Goal: Information Seeking & Learning: Learn about a topic

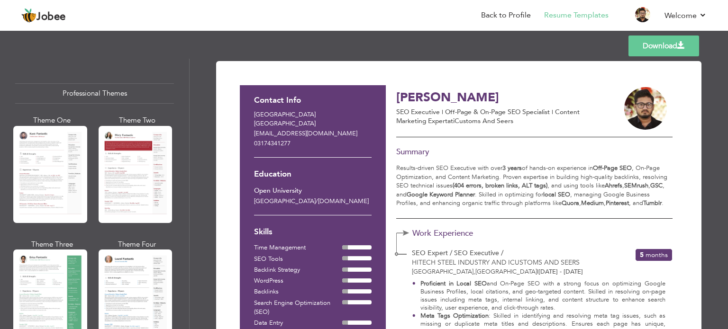
scroll to position [466, 0]
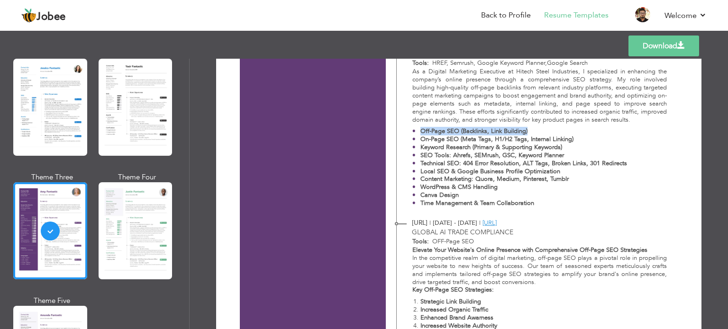
click at [527, 132] on p "Off-Page SEO (Backlinks, Link Building)" at bounding box center [523, 131] width 207 height 8
click at [533, 132] on p "Off-Page SEO (Backlinks, Link Building)" at bounding box center [523, 131] width 207 height 8
click at [535, 128] on p "Off-Page SEO (Backlinks, Link Building)" at bounding box center [523, 131] width 207 height 8
drag, startPoint x: 530, startPoint y: 131, endPoint x: 458, endPoint y: 132, distance: 72.0
click at [458, 132] on p "Off-Page SEO (Backlinks, Link Building)" at bounding box center [523, 131] width 207 height 8
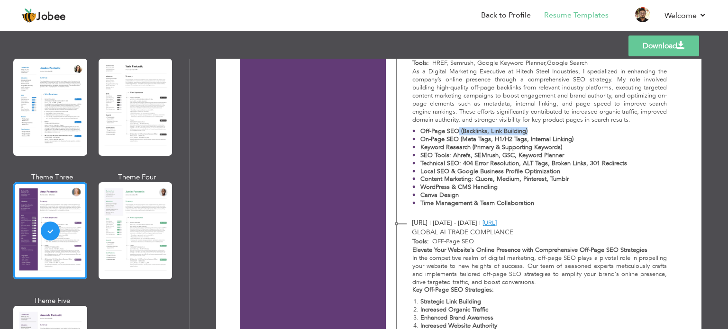
click at [479, 141] on strong "On-Page SEO (Meta Tags, H1/H2 Tags, Internal Linking)" at bounding box center [496, 139] width 153 height 9
click at [481, 140] on strong "On-Page SEO (Meta Tags, H1/H2 Tags, Internal Linking)" at bounding box center [496, 139] width 153 height 9
drag, startPoint x: 459, startPoint y: 140, endPoint x: 576, endPoint y: 137, distance: 117.6
click at [576, 137] on p "On-Page SEO (Meta Tags, H1/H2 Tags, Internal Linking)" at bounding box center [523, 140] width 207 height 8
drag, startPoint x: 539, startPoint y: 203, endPoint x: 495, endPoint y: 202, distance: 44.6
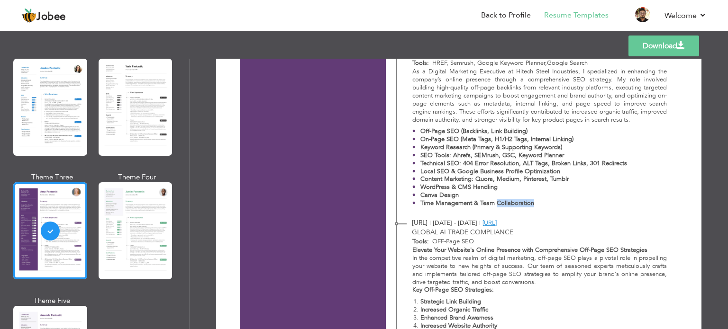
click at [495, 202] on p "Time Management & Team Collaboration" at bounding box center [523, 204] width 207 height 8
click at [495, 202] on strong "Time Management & Team Collaboration" at bounding box center [477, 203] width 114 height 9
click at [495, 201] on strong "Time Management & Team Collaboration" at bounding box center [477, 203] width 114 height 9
click at [475, 201] on strong "Time Management & Team Collaboration" at bounding box center [477, 203] width 114 height 9
click at [474, 201] on strong "Time Management & Team Collaboration" at bounding box center [477, 203] width 114 height 9
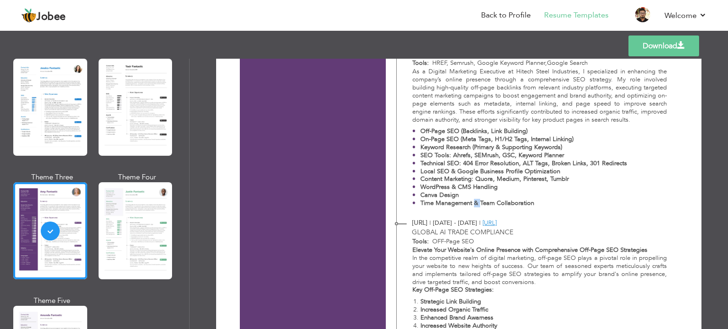
click at [474, 201] on strong "Time Management & Team Collaboration" at bounding box center [477, 203] width 114 height 9
click at [473, 200] on strong "Time Management & Team Collaboration" at bounding box center [477, 203] width 114 height 9
click at [461, 204] on strong "Time Management & Team Collaboration" at bounding box center [477, 203] width 114 height 9
drag, startPoint x: 461, startPoint y: 204, endPoint x: 453, endPoint y: 206, distance: 7.8
click at [453, 206] on strong "Time Management & Team Collaboration" at bounding box center [477, 203] width 114 height 9
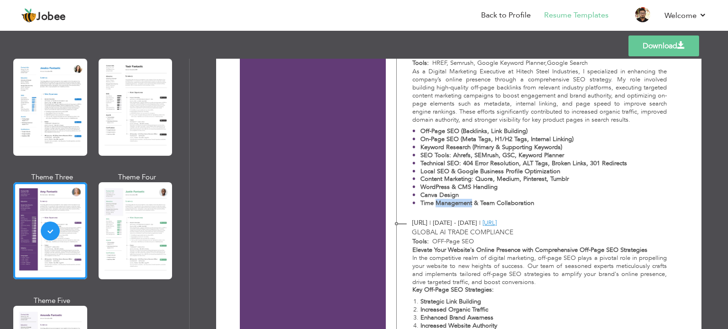
click at [418, 201] on li "Time Management & Team Collaboration" at bounding box center [519, 204] width 215 height 8
click at [420, 202] on li "Time Management & Team Collaboration" at bounding box center [519, 204] width 215 height 8
click at [420, 202] on strong "Time Management & Team Collaboration" at bounding box center [477, 203] width 114 height 9
click at [420, 206] on strong "Time Management & Team Collaboration" at bounding box center [477, 203] width 114 height 9
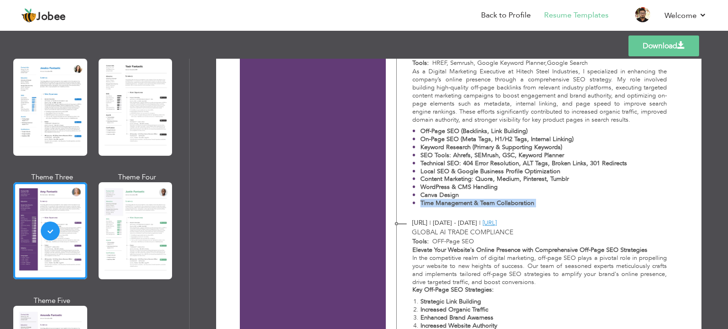
click at [420, 203] on strong "Time Management & Team Collaboration" at bounding box center [477, 203] width 114 height 9
drag, startPoint x: 419, startPoint y: 203, endPoint x: 545, endPoint y: 202, distance: 125.6
click at [545, 202] on p "Time Management & Team Collaboration" at bounding box center [523, 204] width 207 height 8
click at [472, 184] on strong "WordPress & CMS Handling" at bounding box center [458, 187] width 77 height 9
drag, startPoint x: 472, startPoint y: 184, endPoint x: 417, endPoint y: 190, distance: 55.2
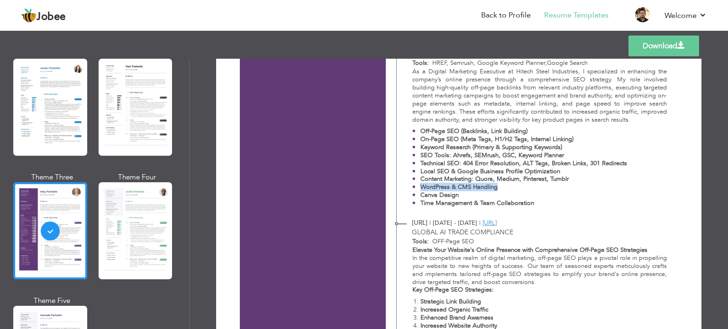
click at [417, 190] on li "WordPress & CMS Handling" at bounding box center [519, 187] width 215 height 8
click at [421, 195] on strong "Canva Design" at bounding box center [439, 195] width 38 height 9
drag, startPoint x: 421, startPoint y: 195, endPoint x: 440, endPoint y: 193, distance: 18.6
click at [440, 193] on strong "Canva Design" at bounding box center [439, 195] width 38 height 9
click at [457, 174] on strong "Local SEO & Google Business Profile Optimization" at bounding box center [490, 171] width 140 height 9
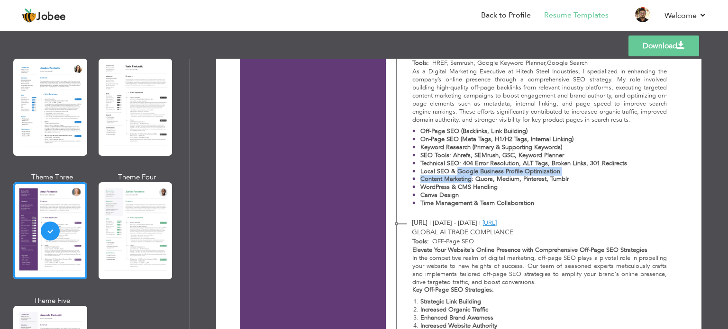
drag, startPoint x: 457, startPoint y: 174, endPoint x: 447, endPoint y: 179, distance: 10.6
click at [447, 179] on ul "Off-Page SEO (Backlinks, Link Building) On-Page SEO (Meta Tags, H1/H2 Tags, Int…" at bounding box center [539, 167] width 255 height 80
click at [447, 179] on strong "Content Marketing: Quora, Medium, Pinterest, Tumblr" at bounding box center [494, 179] width 148 height 9
drag, startPoint x: 447, startPoint y: 179, endPoint x: 437, endPoint y: 179, distance: 10.0
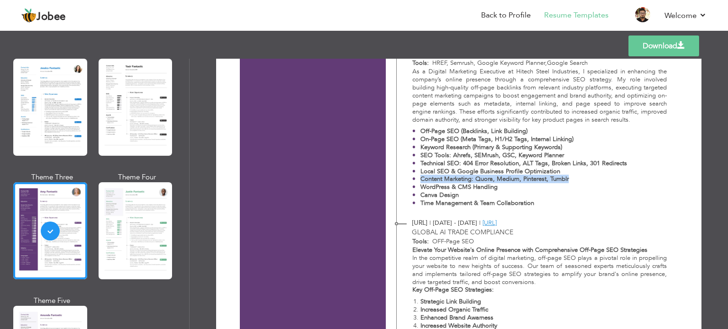
click at [446, 179] on strong "Content Marketing: Quora, Medium, Pinterest, Tumblr" at bounding box center [494, 179] width 148 height 9
click at [460, 180] on strong "Content Marketing: Quora, Medium, Pinterest, Tumblr" at bounding box center [494, 179] width 148 height 9
drag, startPoint x: 472, startPoint y: 180, endPoint x: 417, endPoint y: 181, distance: 55.0
click at [417, 181] on li "Content Marketing: Quora, Medium, Pinterest, Tumblr" at bounding box center [519, 179] width 215 height 8
click at [425, 180] on strong "Content Marketing: Quora, Medium, Pinterest, Tumblr" at bounding box center [494, 179] width 148 height 9
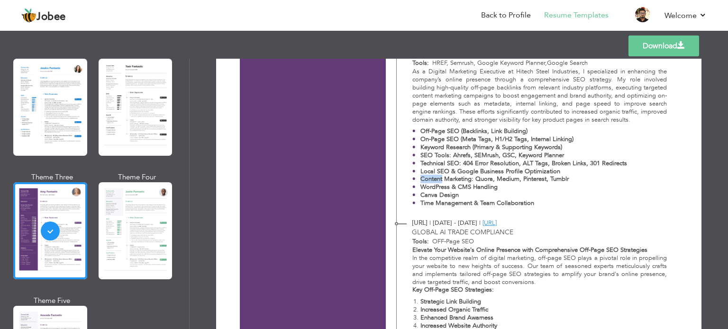
drag, startPoint x: 425, startPoint y: 180, endPoint x: 438, endPoint y: 178, distance: 13.9
click at [428, 178] on strong "Content Marketing: Quora, Medium, Pinterest, Tumblr" at bounding box center [494, 179] width 148 height 9
click at [442, 179] on strong "Content Marketing: Quora, Medium, Pinterest, Tumblr" at bounding box center [494, 179] width 148 height 9
click at [443, 179] on strong "Content Marketing: Quora, Medium, Pinterest, Tumblr" at bounding box center [494, 179] width 148 height 9
click at [440, 179] on strong "Content Marketing: Quora, Medium, Pinterest, Tumblr" at bounding box center [494, 179] width 148 height 9
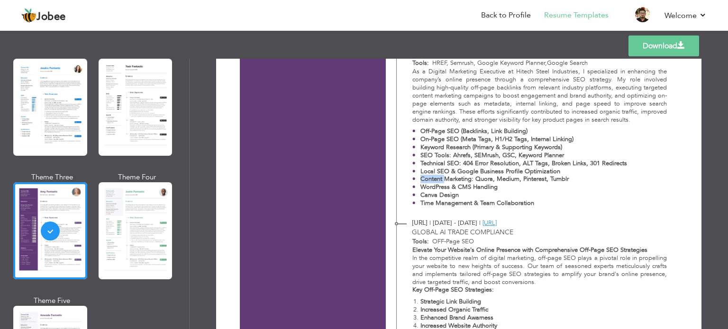
click at [440, 179] on strong "Content Marketing: Quora, Medium, Pinterest, Tumblr" at bounding box center [494, 179] width 148 height 9
click at [426, 172] on strong "Local SEO & Google Business Profile Optimization" at bounding box center [490, 171] width 140 height 9
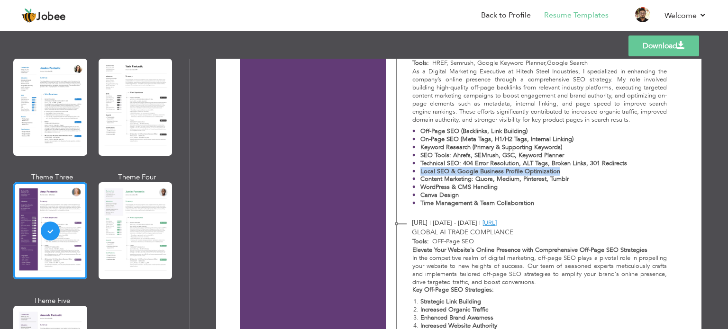
drag, startPoint x: 426, startPoint y: 172, endPoint x: 544, endPoint y: 172, distance: 118.9
click at [544, 172] on strong "Local SEO & Google Business Profile Optimization" at bounding box center [490, 171] width 140 height 9
click at [545, 172] on strong "Local SEO & Google Business Profile Optimization" at bounding box center [490, 171] width 140 height 9
click at [428, 164] on strong "Technical SEO: 404 Error Resolution, ALT Tags, Broken Links, 301 Redirects" at bounding box center [523, 163] width 207 height 9
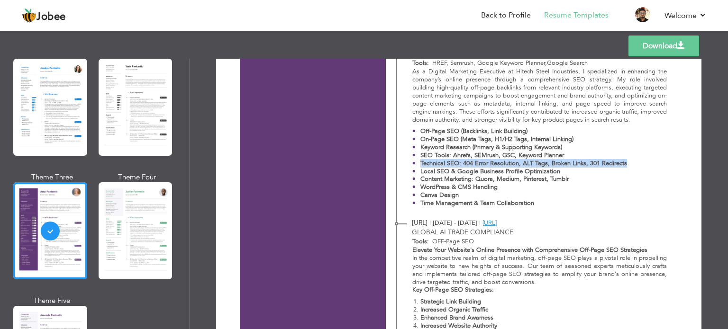
drag, startPoint x: 428, startPoint y: 164, endPoint x: 614, endPoint y: 165, distance: 186.2
click at [614, 165] on strong "Technical SEO: 404 Error Resolution, ALT Tags, Broken Links, 301 Redirects" at bounding box center [523, 163] width 207 height 9
click at [622, 248] on strong "Elevate Your Website's Online Presence with Comprehensive Off-Page SEO Strategi…" at bounding box center [529, 250] width 235 height 9
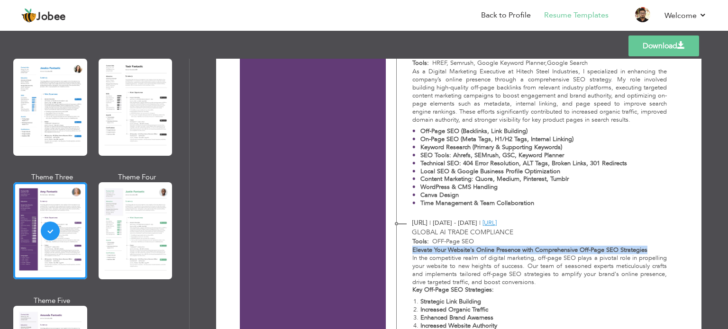
drag, startPoint x: 622, startPoint y: 248, endPoint x: 414, endPoint y: 250, distance: 208.5
click at [414, 250] on strong "Elevate Your Website's Online Presence with Comprehensive Off-Page SEO Strategi…" at bounding box center [529, 250] width 235 height 9
drag, startPoint x: 414, startPoint y: 250, endPoint x: 636, endPoint y: 252, distance: 222.7
click at [636, 252] on strong "Elevate Your Website's Online Presence with Comprehensive Off-Page SEO Strategi…" at bounding box center [529, 250] width 235 height 9
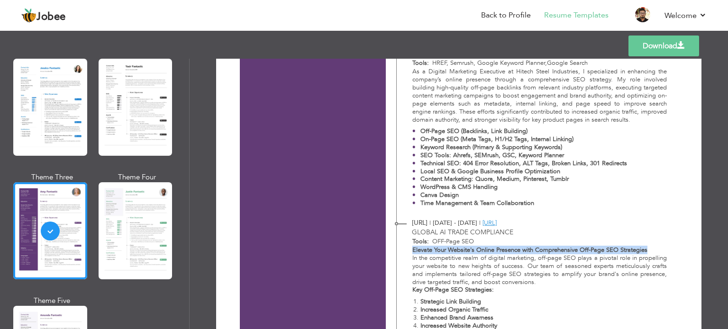
click at [636, 252] on strong "Elevate Your Website's Online Presence with Comprehensive Off-Page SEO Strategi…" at bounding box center [529, 250] width 235 height 9
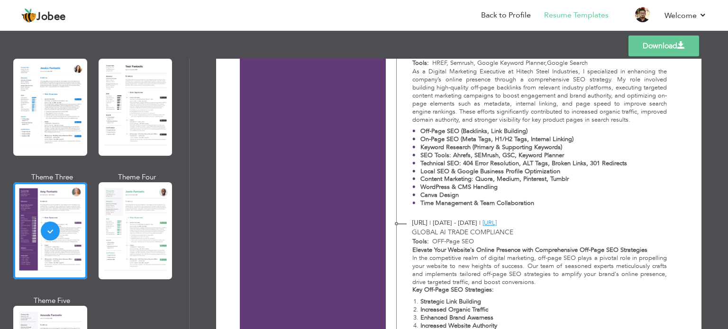
click at [502, 293] on p "Key Off-Page SEO Strategies:" at bounding box center [539, 290] width 255 height 8
click at [473, 290] on strong "Key Off-Page SEO Strategies:" at bounding box center [453, 290] width 82 height 9
drag, startPoint x: 473, startPoint y: 290, endPoint x: 417, endPoint y: 290, distance: 55.9
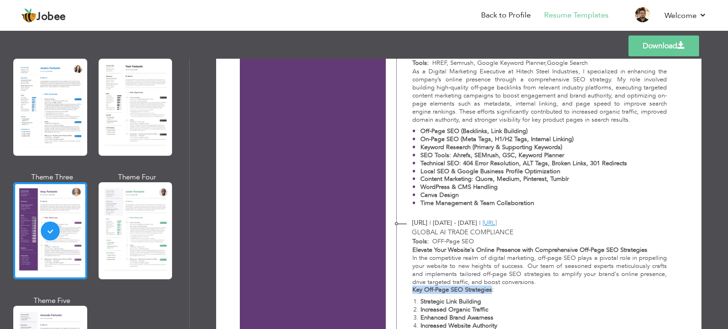
click at [417, 290] on strong "Key Off-Page SEO Strategies:" at bounding box center [453, 290] width 82 height 9
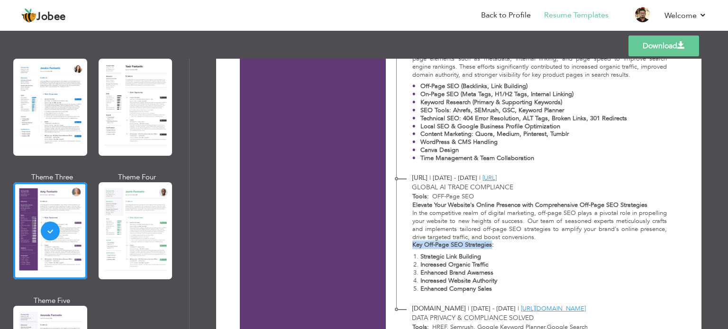
scroll to position [561, 0]
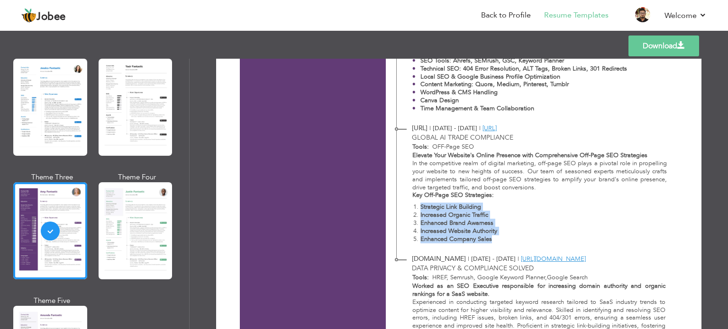
drag, startPoint x: 493, startPoint y: 241, endPoint x: 409, endPoint y: 206, distance: 90.5
click at [409, 206] on div "Elevate Your Website's Online Presence with Comprehensive Off-Page SEO Strategi…" at bounding box center [534, 200] width 275 height 96
click at [428, 233] on strong "Increased Website Authority" at bounding box center [458, 231] width 77 height 9
click at [430, 233] on strong "Increased Website Authority" at bounding box center [458, 231] width 77 height 9
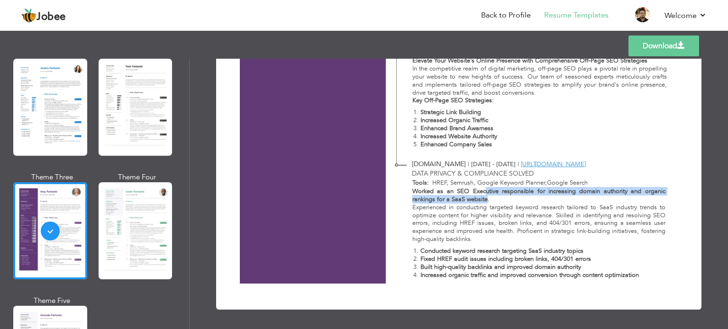
drag, startPoint x: 485, startPoint y: 200, endPoint x: 482, endPoint y: 193, distance: 7.2
click at [482, 193] on strong "Worked as an SEO Executive responsible for increasing domain authority and orga…" at bounding box center [538, 195] width 253 height 17
drag, startPoint x: 488, startPoint y: 199, endPoint x: 486, endPoint y: 193, distance: 6.0
click at [486, 193] on p "Worked as an SEO Executive responsible for increasing domain authority and orga…" at bounding box center [538, 196] width 253 height 16
click at [488, 199] on p "Worked as an SEO Executive responsible for increasing domain authority and orga…" at bounding box center [538, 196] width 253 height 16
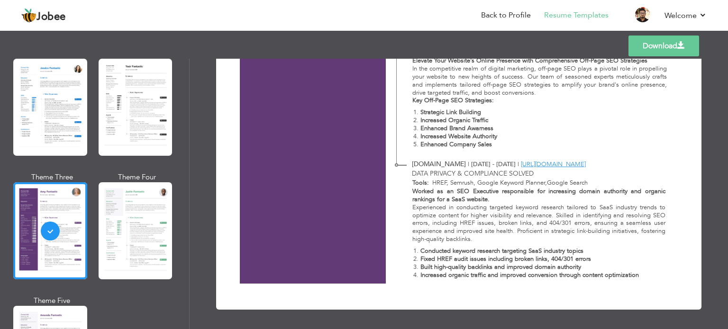
click at [488, 199] on p "Worked as an SEO Executive responsible for increasing domain authority and orga…" at bounding box center [538, 196] width 253 height 16
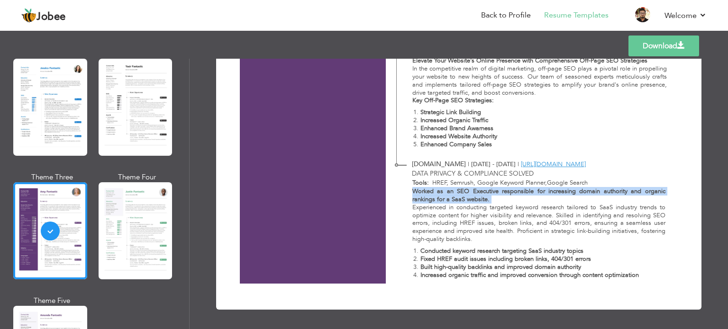
click at [488, 199] on p "Worked as an SEO Executive responsible for increasing domain authority and orga…" at bounding box center [538, 196] width 253 height 16
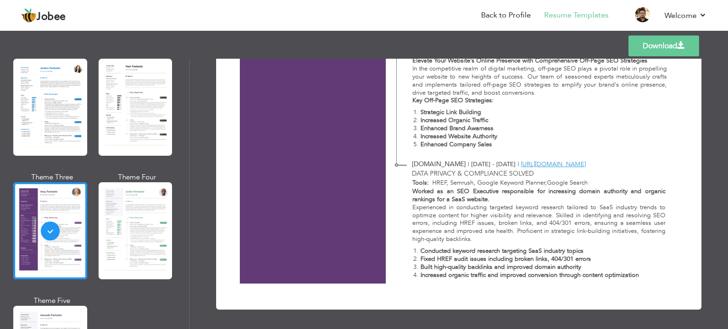
click at [460, 250] on strong "Conducted keyword research targeting SaaS industry topics" at bounding box center [501, 251] width 163 height 9
click at [426, 257] on strong "Fixed HREF audit issues including broken links, 404/301 errors" at bounding box center [505, 259] width 171 height 9
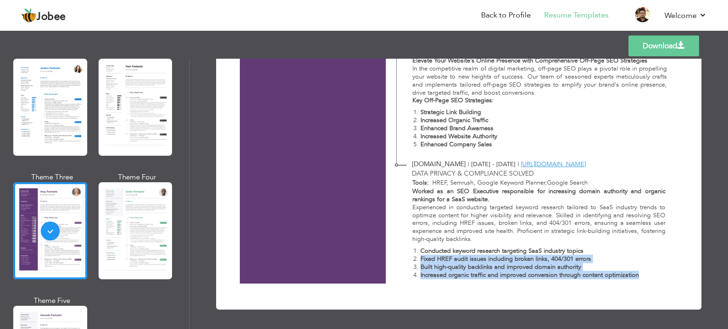
drag, startPoint x: 426, startPoint y: 257, endPoint x: 615, endPoint y: 276, distance: 190.0
click at [615, 276] on ol "Conducted keyword research targeting SaaS industry topics Fixed HREF audit issu…" at bounding box center [538, 263] width 253 height 32
click at [615, 276] on strong "Increased organic traffic and improved conversion through content optimization" at bounding box center [529, 275] width 218 height 9
drag, startPoint x: 615, startPoint y: 276, endPoint x: 411, endPoint y: 253, distance: 205.1
click at [412, 253] on ol "Conducted keyword research targeting SaaS industry topics Fixed HREF audit issu…" at bounding box center [538, 263] width 253 height 32
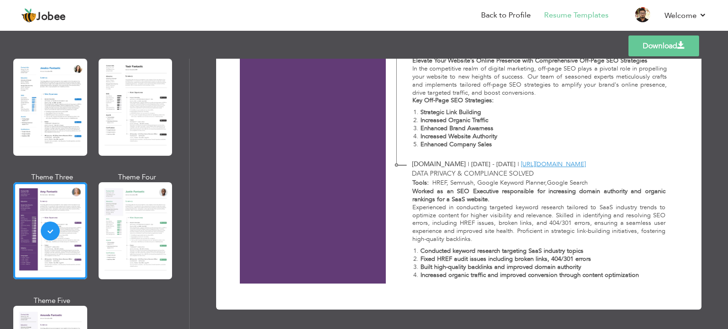
click at [421, 191] on strong "Worked as an SEO Executive responsible for increasing domain authority and orga…" at bounding box center [538, 195] width 253 height 17
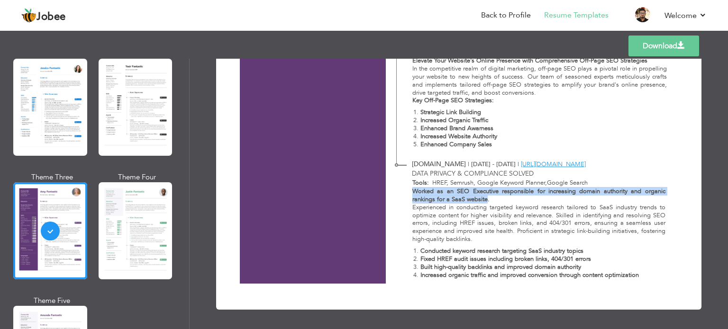
drag, startPoint x: 421, startPoint y: 191, endPoint x: 467, endPoint y: 202, distance: 47.7
click at [467, 202] on strong "Worked as an SEO Executive responsible for increasing domain authority and orga…" at bounding box center [538, 195] width 253 height 17
click at [498, 190] on strong "Worked as an SEO Executive responsible for increasing domain authority and orga…" at bounding box center [538, 195] width 253 height 17
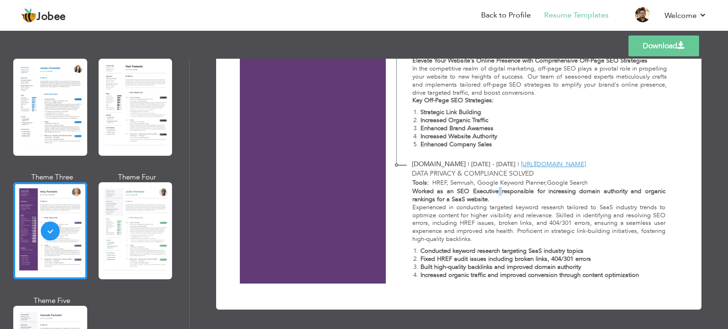
click at [498, 190] on strong "Worked as an SEO Executive responsible for increasing domain authority and orga…" at bounding box center [538, 195] width 253 height 17
click at [489, 190] on strong "Worked as an SEO Executive responsible for increasing domain authority and orga…" at bounding box center [538, 195] width 253 height 17
drag, startPoint x: 489, startPoint y: 190, endPoint x: 510, endPoint y: 189, distance: 21.4
click at [510, 189] on strong "Worked as an SEO Executive responsible for increasing domain authority and orga…" at bounding box center [538, 195] width 253 height 17
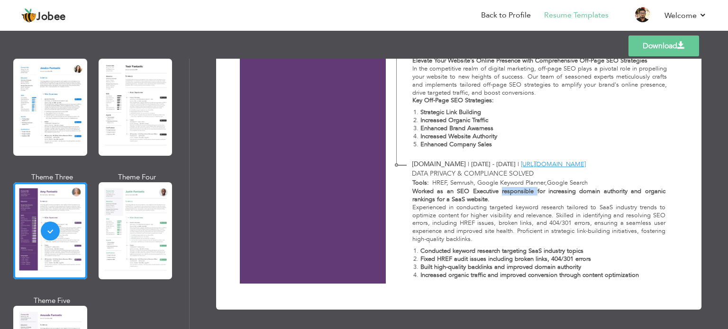
click at [510, 189] on strong "Worked as an SEO Executive responsible for increasing domain authority and orga…" at bounding box center [538, 195] width 253 height 17
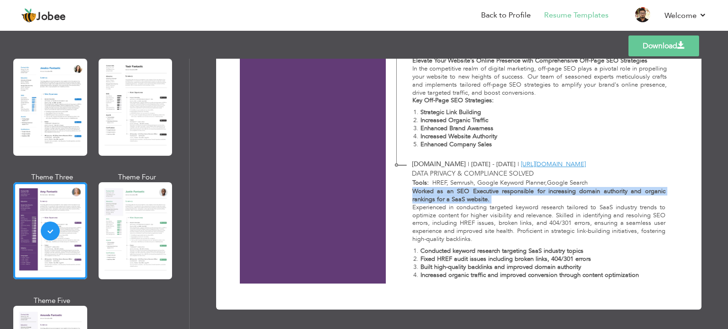
click at [510, 189] on strong "Worked as an SEO Executive responsible for increasing domain authority and orga…" at bounding box center [538, 195] width 253 height 17
click at [453, 201] on strong "Worked as an SEO Executive responsible for increasing domain authority and orga…" at bounding box center [538, 195] width 253 height 17
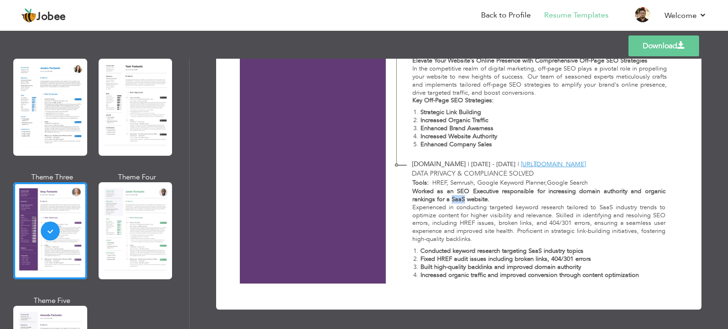
click at [455, 200] on strong "Worked as an SEO Executive responsible for increasing domain authority and orga…" at bounding box center [538, 195] width 253 height 17
click at [461, 200] on strong "Worked as an SEO Executive responsible for increasing domain authority and orga…" at bounding box center [538, 195] width 253 height 17
click at [468, 200] on strong "Worked as an SEO Executive responsible for increasing domain authority and orga…" at bounding box center [538, 195] width 253 height 17
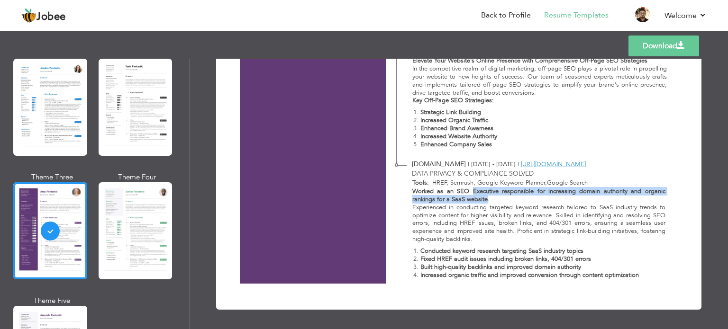
drag, startPoint x: 468, startPoint y: 200, endPoint x: 481, endPoint y: 192, distance: 15.1
click at [481, 192] on strong "Worked as an SEO Executive responsible for increasing domain authority and orga…" at bounding box center [538, 195] width 253 height 17
drag, startPoint x: 483, startPoint y: 192, endPoint x: 484, endPoint y: 199, distance: 6.2
click at [484, 199] on strong "Worked as an SEO Executive responsible for increasing domain authority and orga…" at bounding box center [538, 195] width 253 height 17
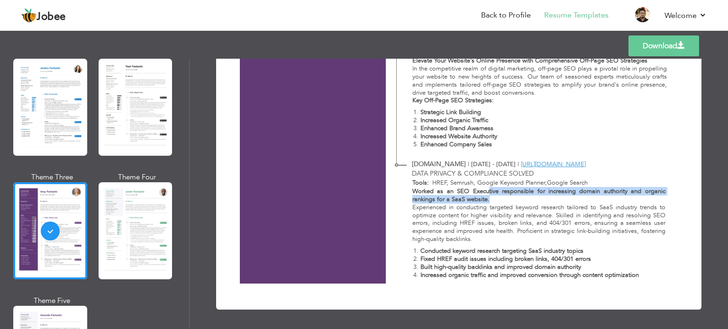
drag, startPoint x: 487, startPoint y: 199, endPoint x: 487, endPoint y: 191, distance: 7.6
click at [487, 191] on p "Worked as an SEO Executive responsible for increasing domain authority and orga…" at bounding box center [538, 196] width 253 height 16
click at [490, 198] on p "Worked as an SEO Executive responsible for increasing domain authority and orga…" at bounding box center [538, 196] width 253 height 16
drag, startPoint x: 489, startPoint y: 199, endPoint x: 487, endPoint y: 191, distance: 8.2
click at [487, 191] on p "Worked as an SEO Executive responsible for increasing domain authority and orga…" at bounding box center [538, 196] width 253 height 16
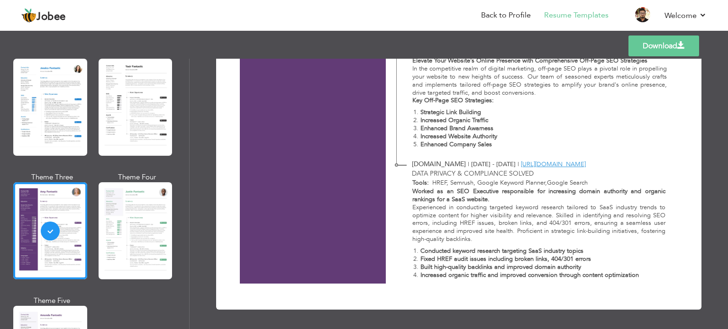
click at [487, 204] on p "Experienced in conducting targeted keyword research tailored to SaaS industry t…" at bounding box center [538, 224] width 253 height 40
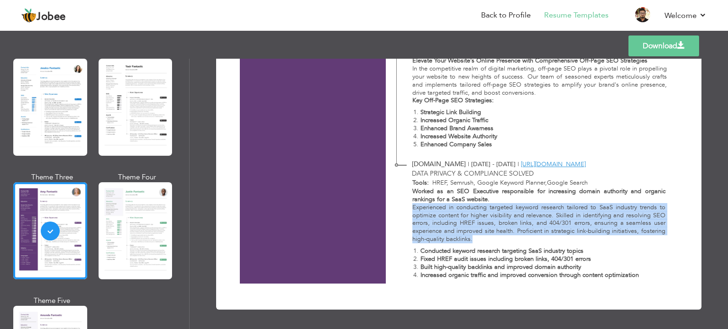
click at [487, 204] on p "Experienced in conducting targeted keyword research tailored to SaaS industry t…" at bounding box center [538, 224] width 253 height 40
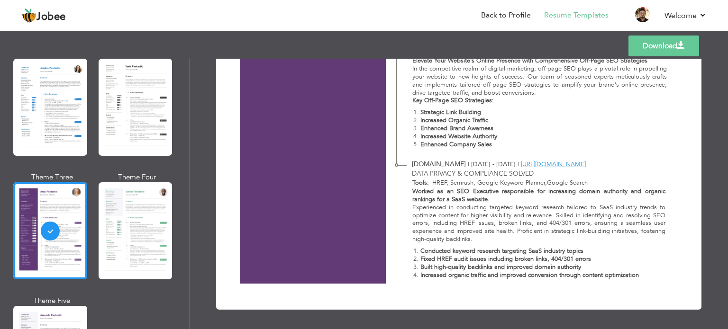
click at [490, 257] on strong "Fixed HREF audit issues including broken links, 404/301 errors" at bounding box center [505, 259] width 171 height 9
click at [491, 262] on strong "Fixed HREF audit issues including broken links, 404/301 errors" at bounding box center [505, 259] width 171 height 9
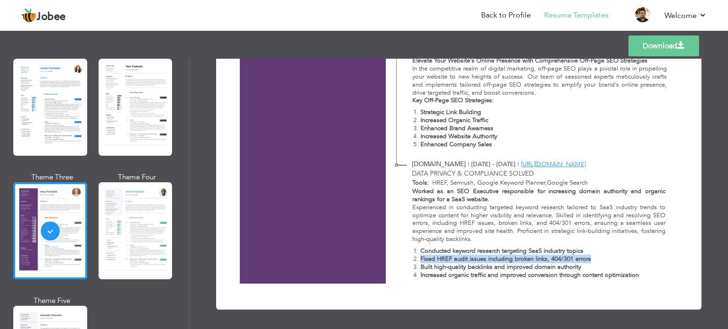
click at [567, 261] on strong "Fixed HREF audit issues including broken links, 404/301 errors" at bounding box center [505, 259] width 171 height 9
drag, startPoint x: 567, startPoint y: 261, endPoint x: 551, endPoint y: 258, distance: 15.9
click at [551, 258] on strong "Fixed HREF audit issues including broken links, 404/301 errors" at bounding box center [505, 259] width 171 height 9
click at [540, 259] on strong "Fixed HREF audit issues including broken links, 404/301 errors" at bounding box center [505, 259] width 171 height 9
drag, startPoint x: 540, startPoint y: 259, endPoint x: 420, endPoint y: 257, distance: 119.9
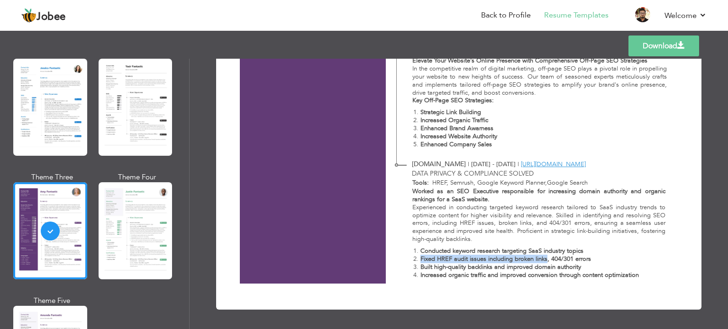
click at [420, 257] on strong "Fixed HREF audit issues including broken links, 404/301 errors" at bounding box center [505, 259] width 171 height 9
click at [423, 249] on strong "Conducted keyword research targeting SaaS industry topics" at bounding box center [501, 251] width 163 height 9
drag, startPoint x: 423, startPoint y: 249, endPoint x: 577, endPoint y: 252, distance: 154.5
click at [577, 252] on strong "Conducted keyword research targeting SaaS industry topics" at bounding box center [501, 251] width 163 height 9
click at [628, 275] on strong "Increased organic traffic and improved conversion through content optimization" at bounding box center [529, 275] width 218 height 9
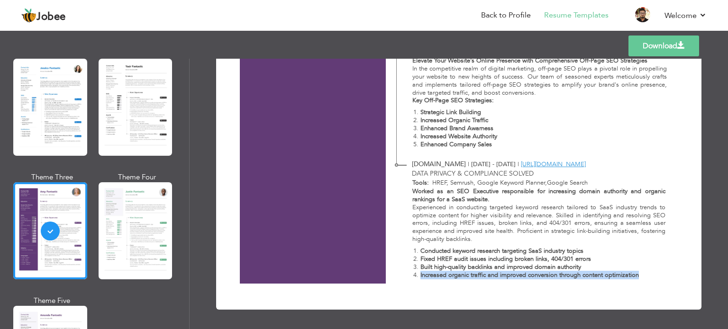
drag, startPoint x: 628, startPoint y: 275, endPoint x: 397, endPoint y: 276, distance: 230.8
click at [397, 276] on div "Worked as an SEO Executive responsible for increasing domain authority and orga…" at bounding box center [533, 236] width 274 height 96
drag, startPoint x: 397, startPoint y: 276, endPoint x: 605, endPoint y: 274, distance: 207.6
click at [605, 274] on div "Worked as an SEO Executive responsible for increasing domain authority and orga…" at bounding box center [533, 236] width 274 height 96
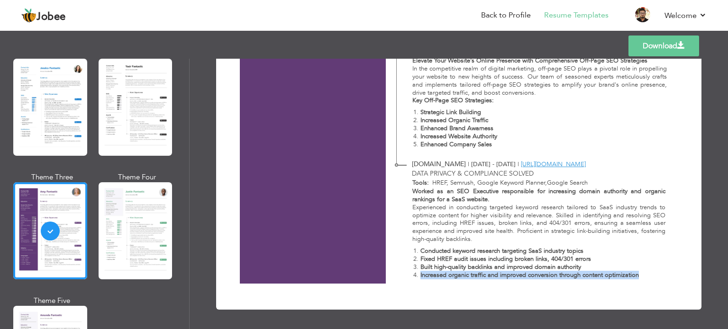
click at [605, 274] on strong "Increased organic traffic and improved conversion through content optimization" at bounding box center [529, 275] width 218 height 9
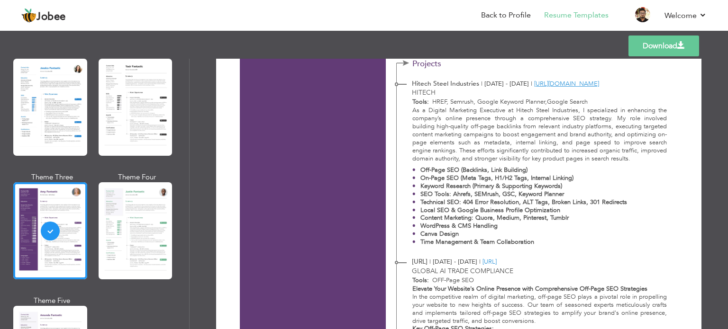
scroll to position [419, 0]
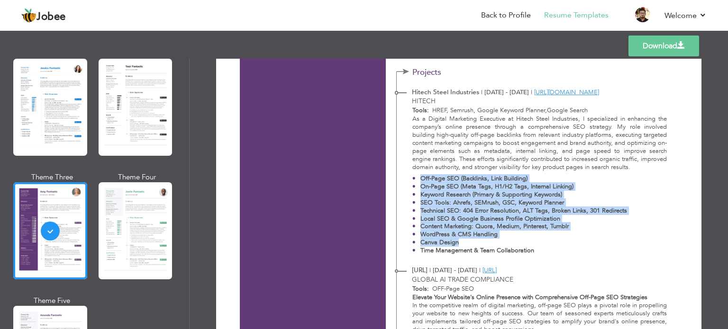
drag, startPoint x: 562, startPoint y: 245, endPoint x: 406, endPoint y: 179, distance: 169.7
click at [406, 179] on div "As a Digital Marketing Executive at Hitech Steel Industries, I specialized in e…" at bounding box center [534, 187] width 275 height 144
click at [580, 187] on p "On-Page SEO (Meta Tags, H1/H2 Tags, Internal Linking)" at bounding box center [523, 187] width 207 height 8
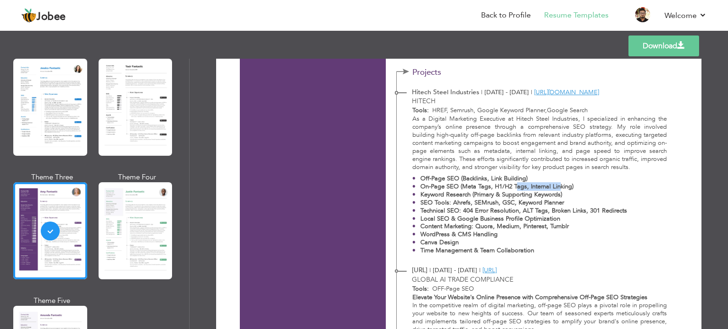
drag, startPoint x: 557, startPoint y: 188, endPoint x: 514, endPoint y: 185, distance: 43.2
click at [514, 185] on strong "On-Page SEO (Meta Tags, H1/H2 Tags, Internal Linking)" at bounding box center [496, 186] width 153 height 9
drag, startPoint x: 458, startPoint y: 186, endPoint x: 577, endPoint y: 186, distance: 118.9
click at [577, 186] on p "On-Page SEO (Meta Tags, H1/H2 Tags, Internal Linking)" at bounding box center [523, 187] width 207 height 8
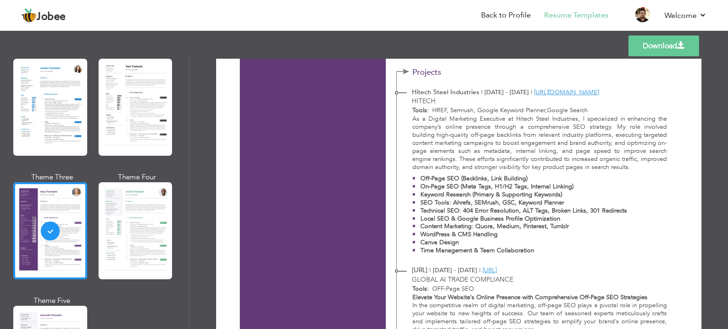
click at [613, 209] on strong "Technical SEO: 404 Error Resolution, ALT Tags, Broken Links, 301 Redirects" at bounding box center [523, 211] width 207 height 9
click at [584, 209] on strong "Technical SEO: 404 Error Resolution, ALT Tags, Broken Links, 301 Redirects" at bounding box center [523, 211] width 207 height 9
click at [582, 210] on strong "Technical SEO: 404 Error Resolution, ALT Tags, Broken Links, 301 Redirects" at bounding box center [523, 211] width 207 height 9
click at [443, 224] on strong "Content Marketing: Quora, Medium, Pinterest, Tumblr" at bounding box center [494, 226] width 148 height 9
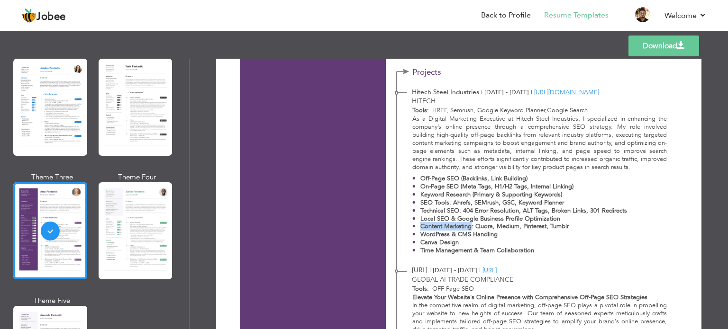
drag, startPoint x: 444, startPoint y: 226, endPoint x: 436, endPoint y: 227, distance: 8.2
click at [436, 227] on strong "Content Marketing: Quora, Medium, Pinterest, Tumblr" at bounding box center [494, 226] width 148 height 9
drag, startPoint x: 436, startPoint y: 227, endPoint x: 555, endPoint y: 226, distance: 119.9
click at [555, 226] on strong "Content Marketing: Quora, Medium, Pinterest, Tumblr" at bounding box center [494, 226] width 148 height 9
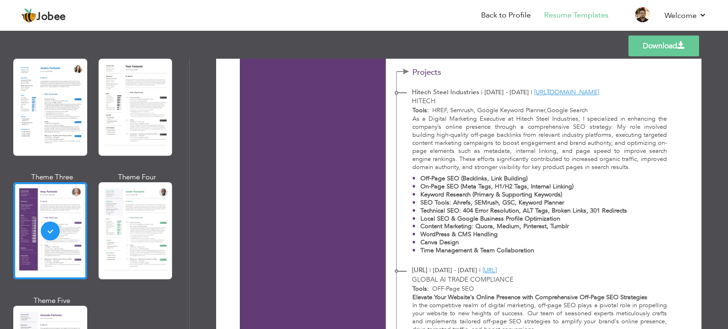
click at [535, 238] on p "WordPress & CMS Handling" at bounding box center [523, 235] width 207 height 8
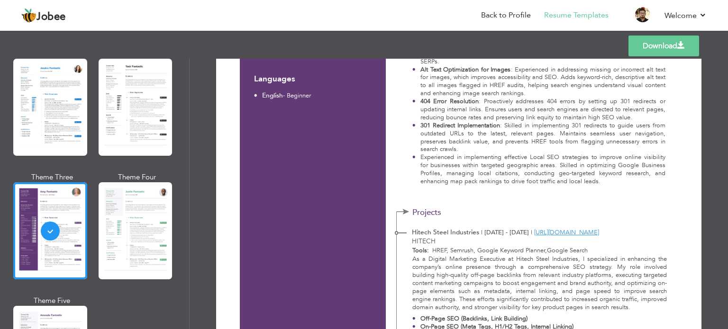
scroll to position [277, 0]
click at [485, 210] on span "Projects" at bounding box center [452, 214] width 80 height 9
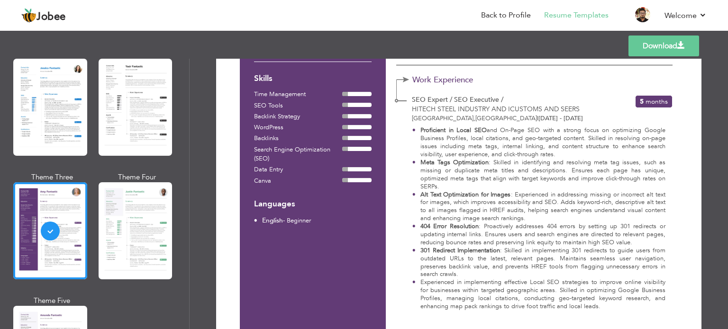
scroll to position [135, 0]
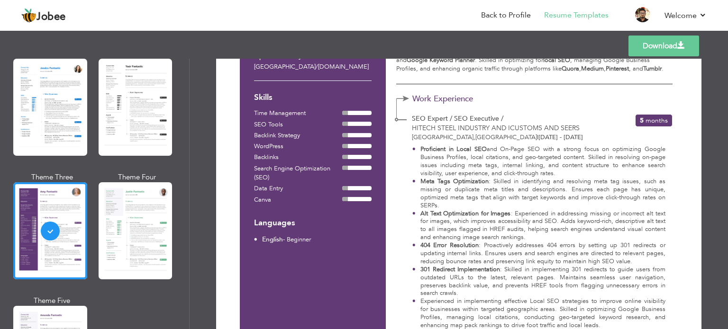
click at [471, 268] on strong "301 Redirect Implementation" at bounding box center [460, 269] width 80 height 9
drag, startPoint x: 472, startPoint y: 268, endPoint x: 464, endPoint y: 268, distance: 7.1
click at [464, 268] on strong "301 Redirect Implementation" at bounding box center [460, 269] width 80 height 9
drag, startPoint x: 464, startPoint y: 268, endPoint x: 426, endPoint y: 270, distance: 38.9
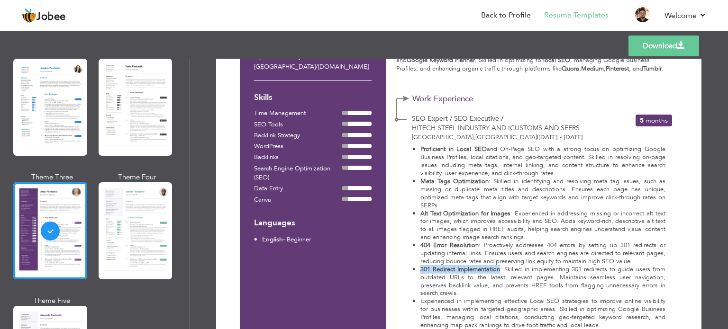
click at [426, 270] on strong "301 Redirect Implementation" at bounding box center [460, 269] width 80 height 9
click at [424, 248] on strong "404 Error Resolution" at bounding box center [449, 245] width 58 height 9
drag, startPoint x: 424, startPoint y: 248, endPoint x: 452, endPoint y: 246, distance: 27.6
click at [452, 246] on strong "404 Error Resolution" at bounding box center [449, 245] width 58 height 9
click at [454, 214] on strong "Alt Text Optimization for Images" at bounding box center [465, 213] width 91 height 9
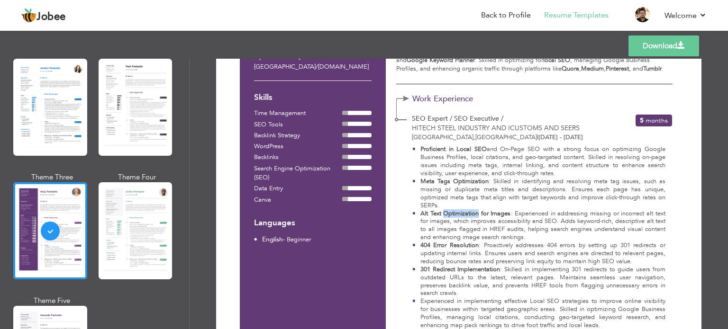
click at [457, 214] on strong "Alt Text Optimization for Images" at bounding box center [465, 213] width 91 height 9
click at [490, 212] on strong "Alt Text Optimization for Images" at bounding box center [465, 213] width 91 height 9
drag, startPoint x: 490, startPoint y: 212, endPoint x: 420, endPoint y: 215, distance: 70.7
click at [420, 215] on strong "Alt Text Optimization for Images" at bounding box center [465, 213] width 91 height 9
click at [427, 178] on strong "Meta Tags Optimization" at bounding box center [454, 181] width 68 height 9
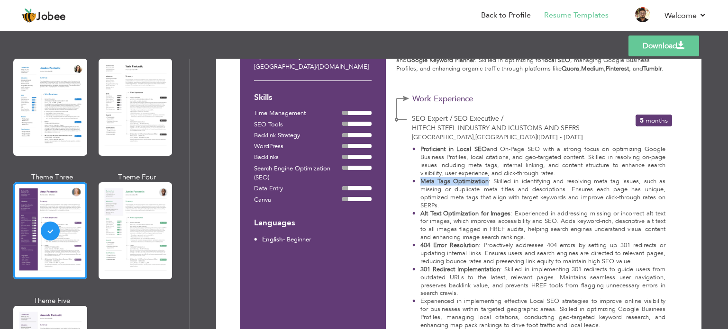
drag, startPoint x: 427, startPoint y: 178, endPoint x: 472, endPoint y: 183, distance: 45.8
click at [472, 183] on strong "Meta Tags Optimization" at bounding box center [454, 181] width 68 height 9
click at [474, 148] on strong "Proficient in Local SEO" at bounding box center [453, 149] width 66 height 9
drag, startPoint x: 474, startPoint y: 148, endPoint x: 423, endPoint y: 147, distance: 51.2
click at [423, 147] on strong "Proficient in Local SEO" at bounding box center [453, 149] width 66 height 9
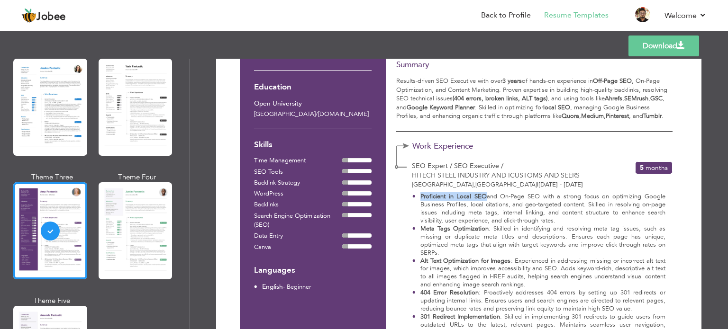
scroll to position [40, 0]
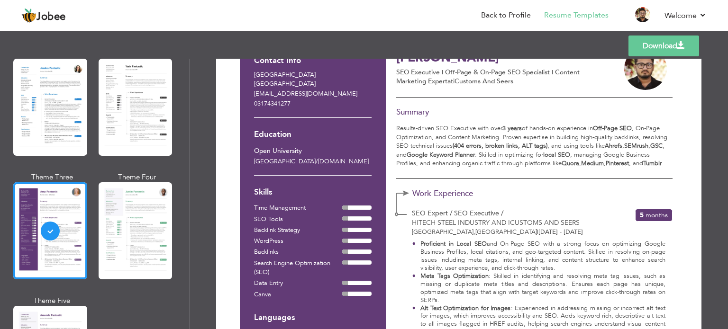
click at [421, 157] on strong "Google Keyword Planner" at bounding box center [441, 155] width 68 height 9
drag, startPoint x: 421, startPoint y: 157, endPoint x: 463, endPoint y: 154, distance: 41.8
click at [463, 154] on strong "Google Keyword Planner" at bounding box center [441, 155] width 68 height 9
drag, startPoint x: 453, startPoint y: 144, endPoint x: 547, endPoint y: 146, distance: 93.9
click at [547, 146] on p "Results-driven SEO Executive with over 3 years of hands-on experience in Off-Pa…" at bounding box center [534, 146] width 276 height 44
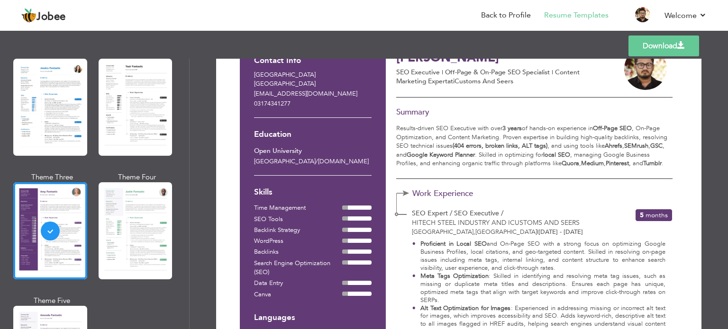
click at [544, 154] on p "Results-driven SEO Executive with over 3 years of hands-on experience in Off-Pa…" at bounding box center [534, 146] width 276 height 44
drag, startPoint x: 544, startPoint y: 154, endPoint x: 565, endPoint y: 153, distance: 20.9
click at [565, 153] on p "Results-driven SEO Executive with over 3 years of hands-on experience in Off-Pa…" at bounding box center [534, 146] width 276 height 44
click at [563, 159] on strong "Quora" at bounding box center [571, 163] width 18 height 9
drag, startPoint x: 563, startPoint y: 159, endPoint x: 623, endPoint y: 165, distance: 60.0
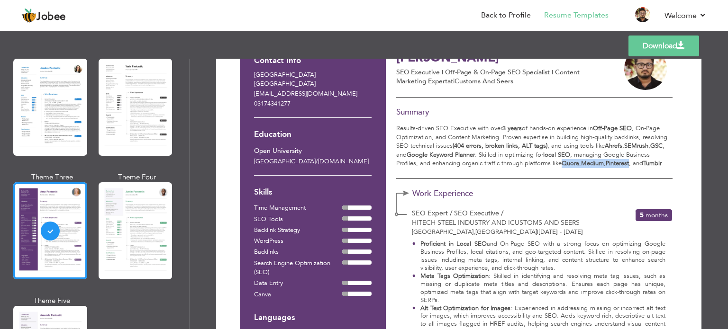
click at [623, 165] on p "Results-driven SEO Executive with over 3 years of hands-on experience in Off-Pa…" at bounding box center [534, 146] width 276 height 44
click at [610, 144] on strong "Ahrefs" at bounding box center [614, 146] width 18 height 9
drag, startPoint x: 610, startPoint y: 144, endPoint x: 660, endPoint y: 143, distance: 49.8
click at [660, 143] on p "Results-driven SEO Executive with over 3 years of hands-on experience in Off-Pa…" at bounding box center [534, 146] width 276 height 44
click at [625, 127] on strong "Off-Page SEO" at bounding box center [612, 128] width 39 height 9
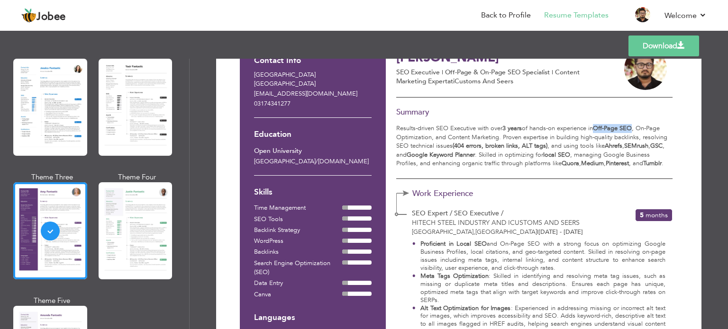
drag, startPoint x: 625, startPoint y: 127, endPoint x: 599, endPoint y: 128, distance: 25.2
click at [599, 128] on strong "Off-Page SEO" at bounding box center [612, 128] width 39 height 9
click at [510, 127] on strong "3 years" at bounding box center [511, 128] width 19 height 9
drag, startPoint x: 510, startPoint y: 127, endPoint x: 503, endPoint y: 130, distance: 7.0
click at [503, 130] on p "Results-driven SEO Executive with over 3 years of hands-on experience in Off-Pa…" at bounding box center [534, 146] width 276 height 44
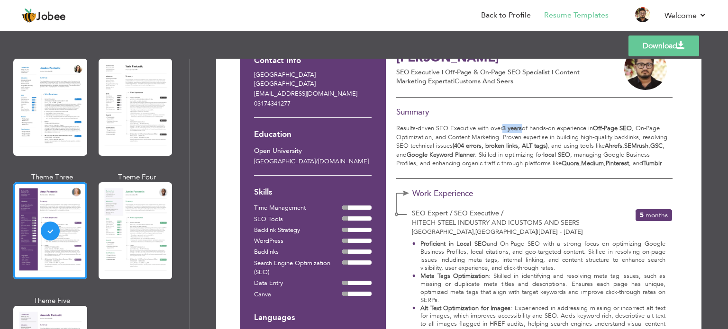
click at [505, 127] on strong "3 years" at bounding box center [511, 128] width 19 height 9
click at [504, 128] on strong "3 years" at bounding box center [511, 128] width 19 height 9
click at [507, 128] on strong "3 years" at bounding box center [511, 128] width 19 height 9
click at [516, 128] on strong "3 years" at bounding box center [511, 128] width 19 height 9
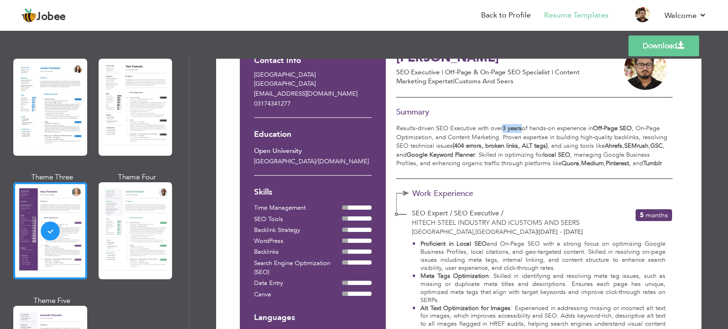
drag, startPoint x: 516, startPoint y: 128, endPoint x: 504, endPoint y: 127, distance: 11.5
click at [504, 127] on strong "3 years" at bounding box center [511, 128] width 19 height 9
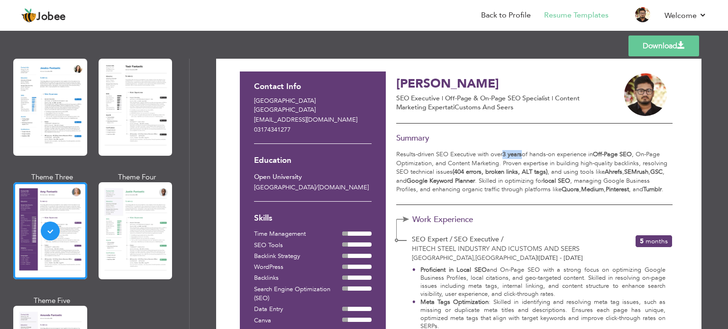
scroll to position [0, 0]
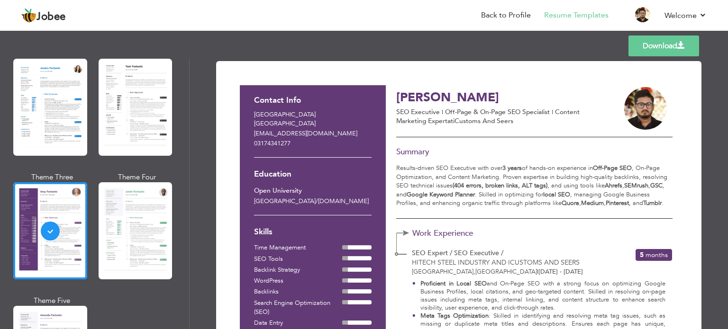
click at [488, 100] on h3 "[PERSON_NAME]" at bounding box center [499, 98] width 207 height 15
click at [490, 102] on h3 "[PERSON_NAME]" at bounding box center [499, 98] width 207 height 15
click at [555, 196] on strong "local SEO" at bounding box center [556, 195] width 27 height 9
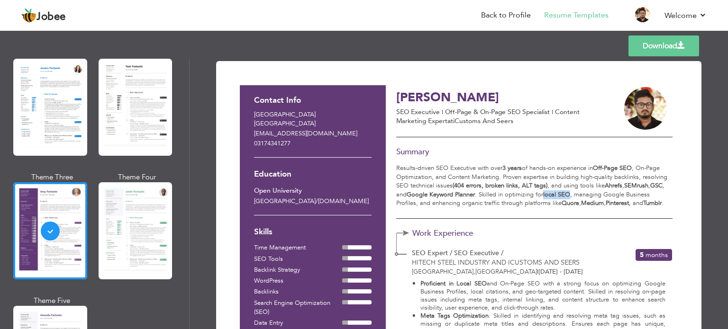
drag, startPoint x: 555, startPoint y: 196, endPoint x: 563, endPoint y: 193, distance: 8.3
click at [563, 193] on strong "local SEO" at bounding box center [556, 195] width 27 height 9
click at [651, 202] on strong "Tumblr" at bounding box center [652, 203] width 18 height 9
click at [650, 202] on strong "Tumblr" at bounding box center [652, 203] width 18 height 9
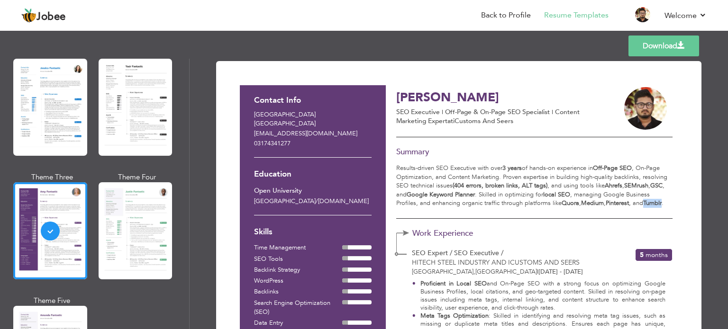
click at [650, 202] on strong "Tumblr" at bounding box center [652, 203] width 18 height 9
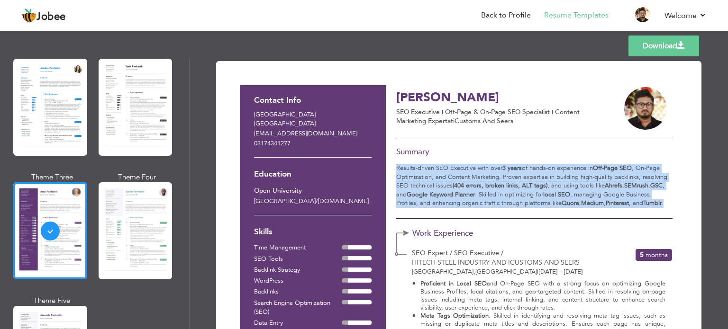
click at [650, 202] on strong "Tumblr" at bounding box center [652, 203] width 18 height 9
click at [648, 200] on p "Results-driven SEO Executive with over 3 years of hands-on experience in Off-Pa…" at bounding box center [534, 186] width 276 height 44
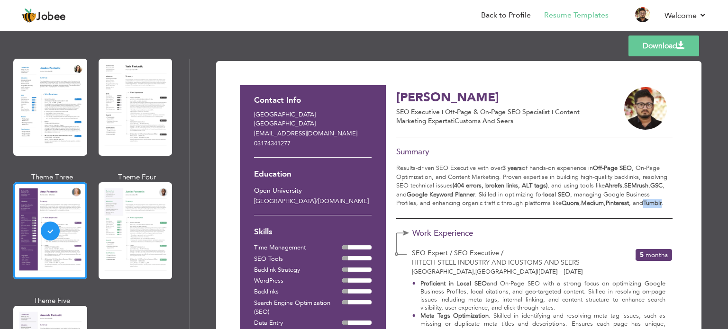
click at [648, 200] on p "Results-driven SEO Executive with over 3 years of hands-on experience in Off-Pa…" at bounding box center [534, 186] width 276 height 44
click at [635, 210] on div "Summary Results-driven SEO Executive with over 3 years of hands-on experience i…" at bounding box center [534, 182] width 276 height 74
